Goal: Task Accomplishment & Management: Use online tool/utility

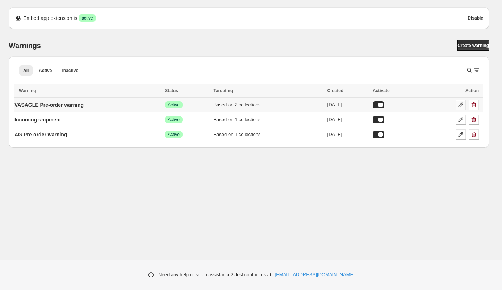
click at [461, 106] on icon at bounding box center [460, 104] width 7 height 7
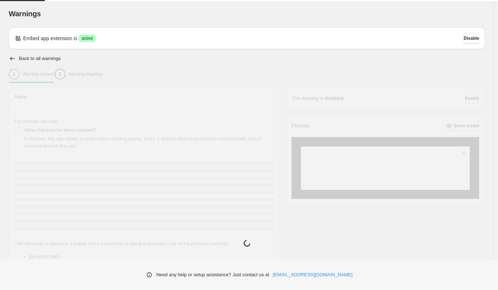
type input "**********"
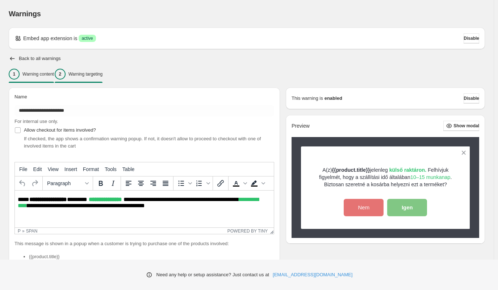
click at [100, 76] on p "Warning targeting" at bounding box center [85, 74] width 34 height 6
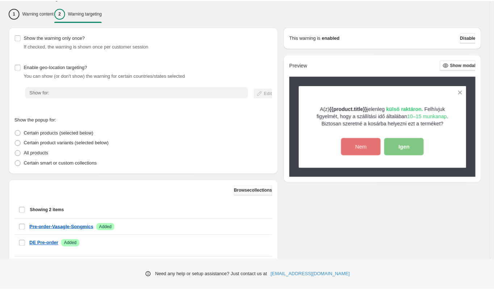
scroll to position [103, 0]
